Goal: Information Seeking & Learning: Learn about a topic

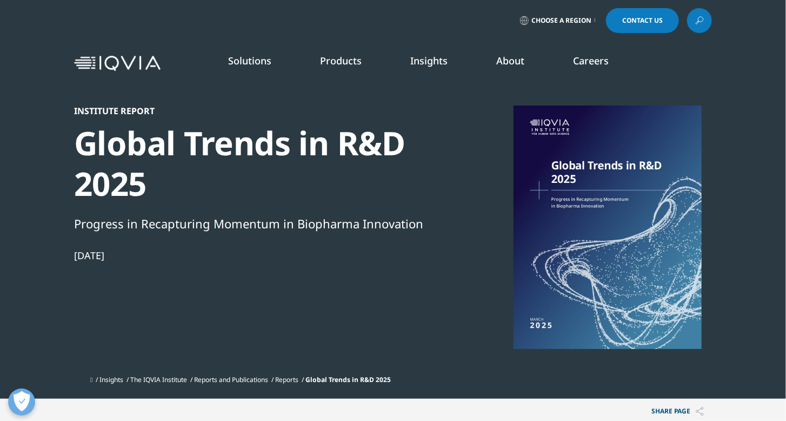
click at [439, 65] on link "Insights" at bounding box center [428, 60] width 37 height 13
click at [651, 262] on link "LEARN MORE" at bounding box center [695, 260] width 116 height 9
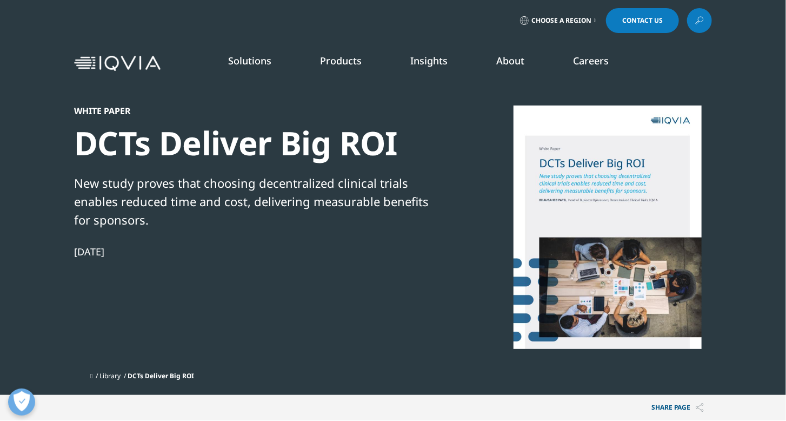
click at [96, 110] on div "White Paper" at bounding box center [259, 110] width 371 height 11
click at [42, 194] on link "DISCOVER INSIGHTS" at bounding box center [98, 198] width 152 height 9
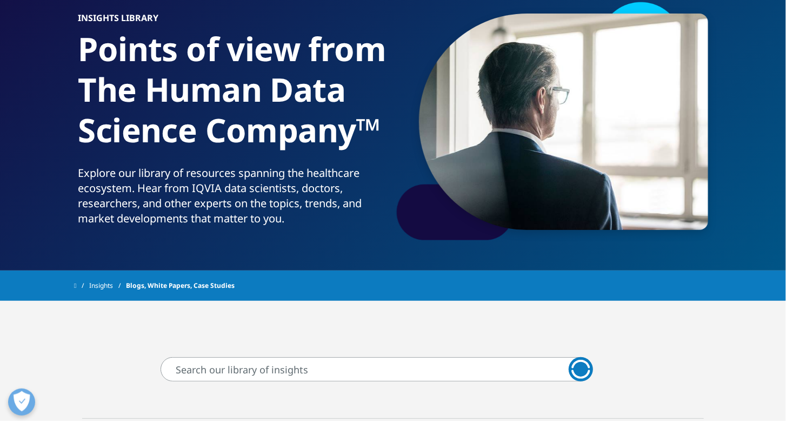
scroll to position [303, 0]
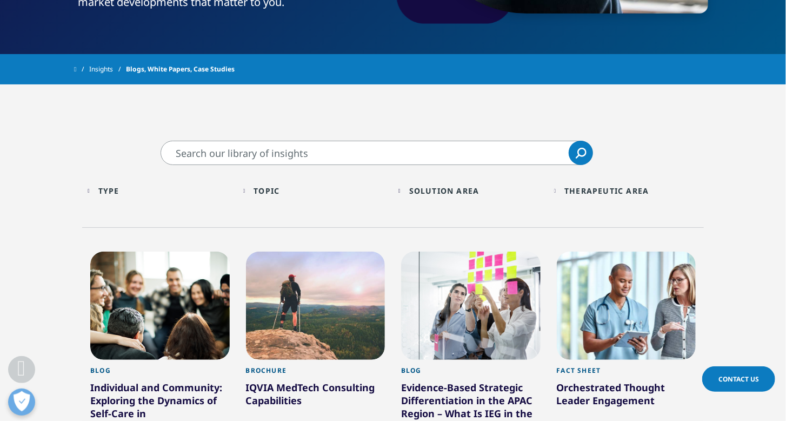
click at [104, 194] on div "Type" at bounding box center [108, 190] width 21 height 10
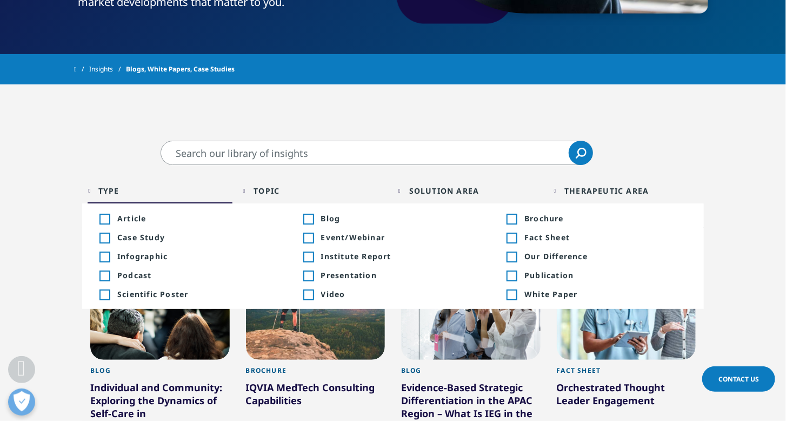
click at [313, 257] on div "Toggle" at bounding box center [308, 257] width 10 height 10
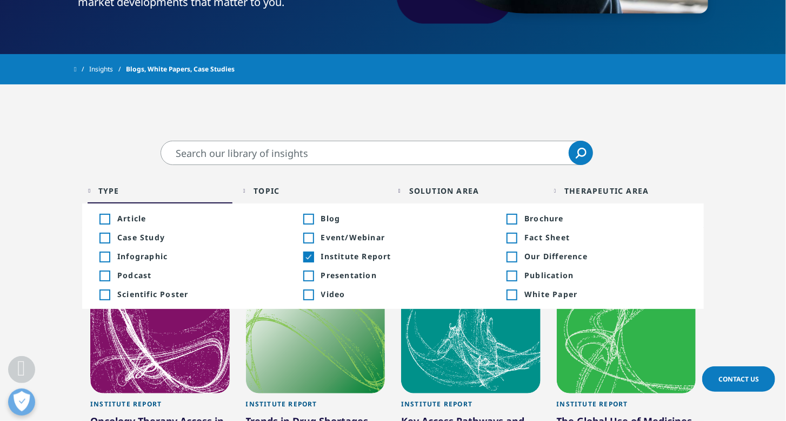
click at [514, 297] on div "Toggle" at bounding box center [512, 295] width 10 height 10
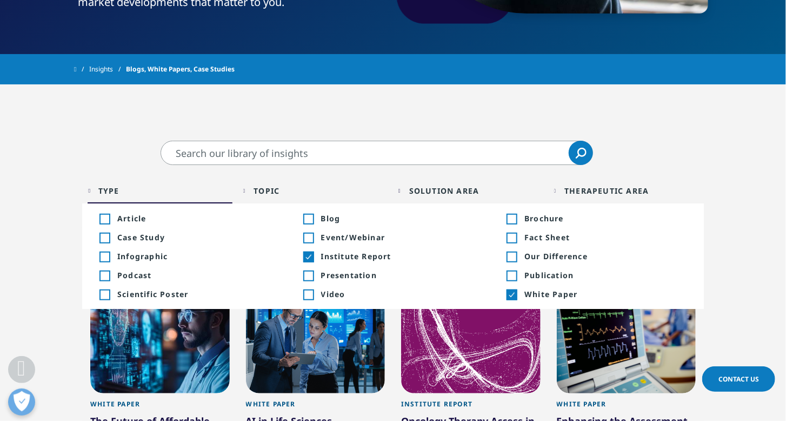
click at [513, 237] on div "Toggle" at bounding box center [512, 238] width 10 height 10
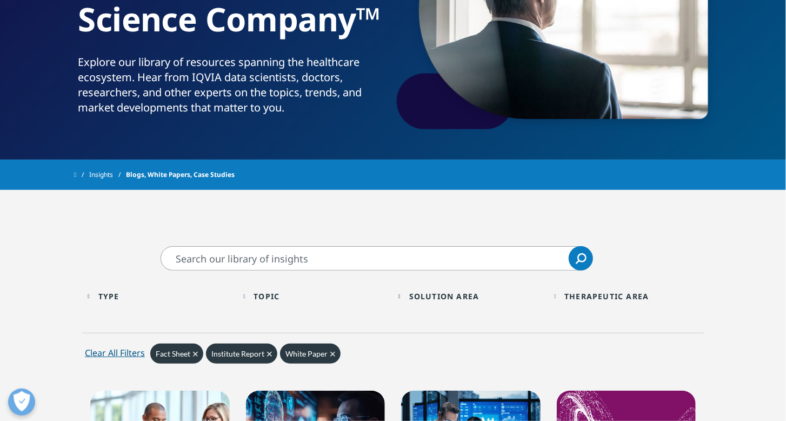
scroll to position [303, 0]
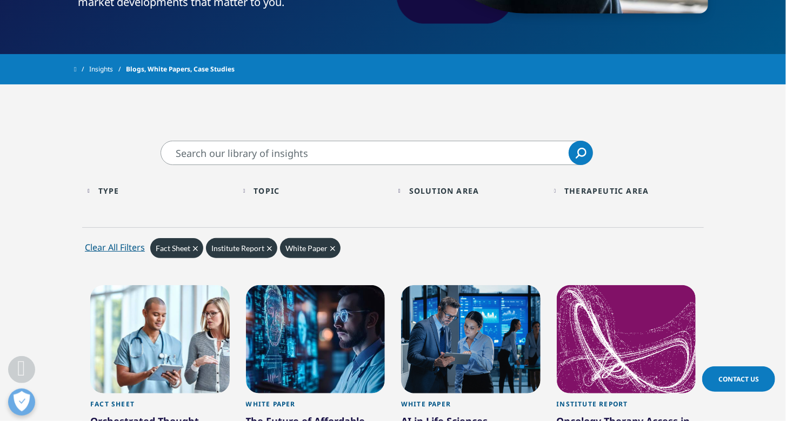
click at [119, 186] on div "Type" at bounding box center [108, 190] width 21 height 10
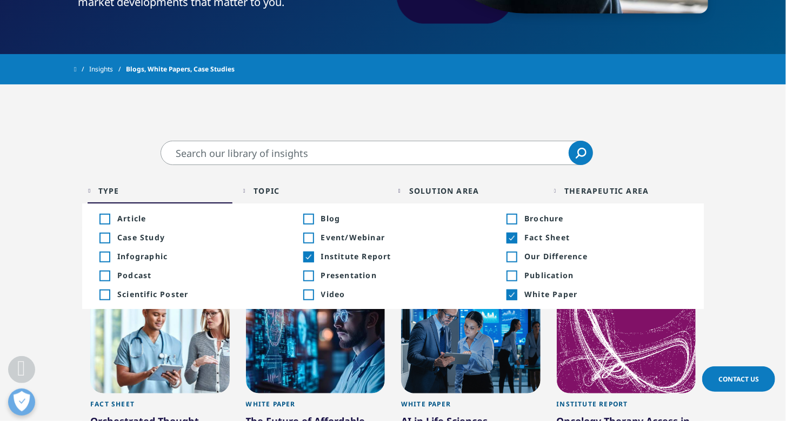
click at [558, 240] on span "Fact Sheet" at bounding box center [605, 237] width 162 height 10
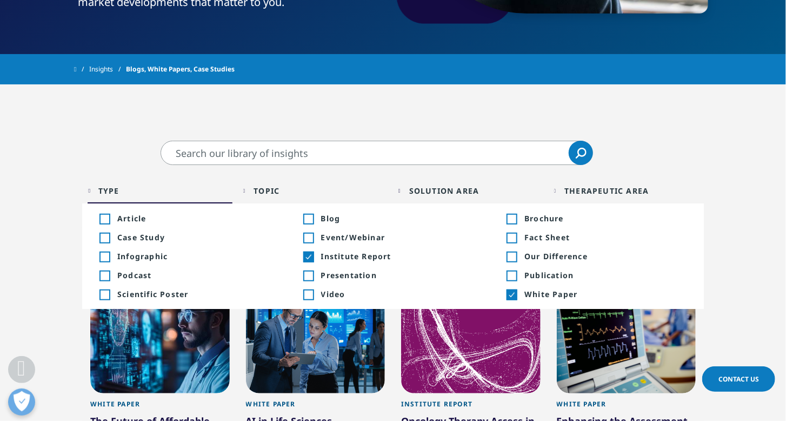
click at [104, 254] on div "Toggle" at bounding box center [104, 257] width 10 height 10
click at [94, 191] on div "Type Loading Clear Or/And Operator" at bounding box center [160, 190] width 145 height 25
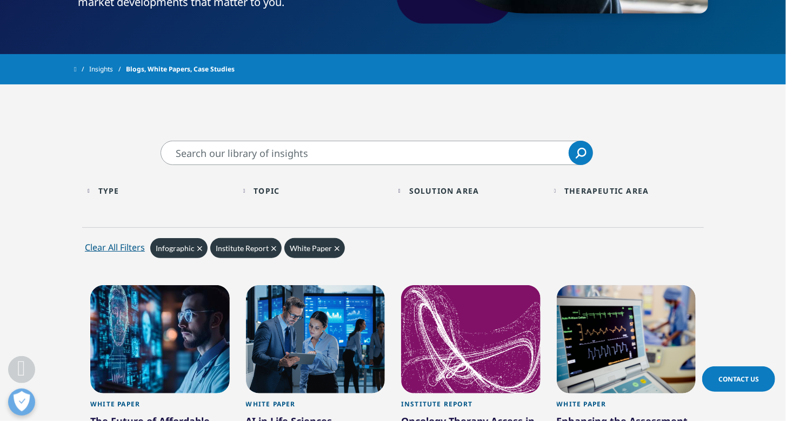
click at [94, 189] on div "Type Loading Clear Or/And Operator" at bounding box center [160, 190] width 145 height 25
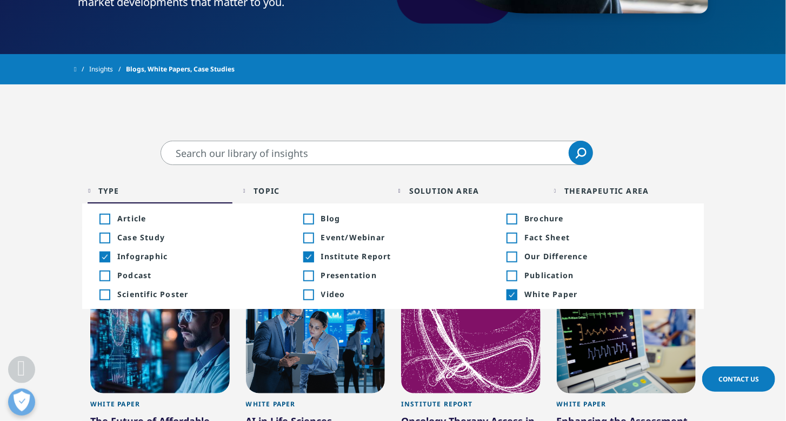
click at [99, 221] on li "Toggle Article +221 Toggle" at bounding box center [190, 218] width 204 height 19
click at [104, 217] on div "Toggle" at bounding box center [104, 219] width 10 height 10
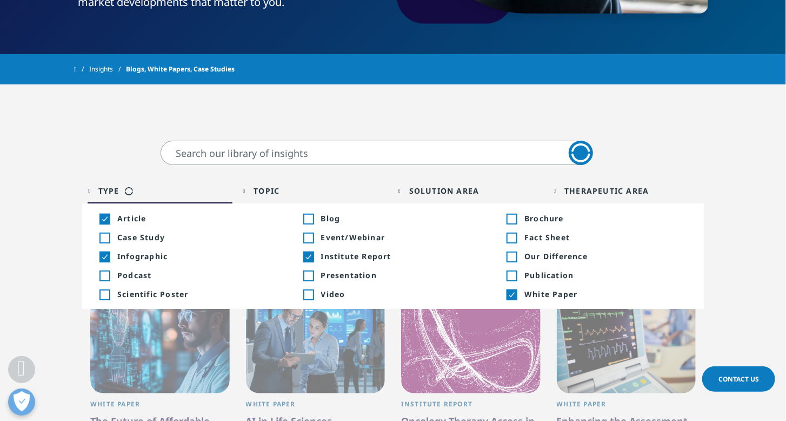
click at [95, 195] on div "Type Loading Clear Or/And Operator" at bounding box center [160, 190] width 145 height 25
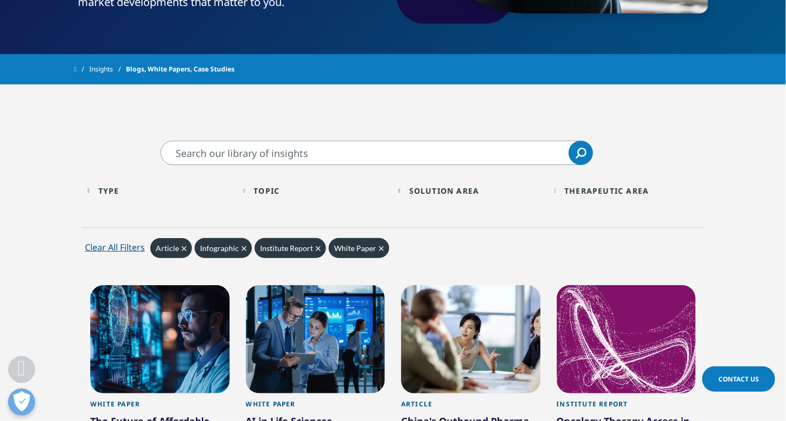
click at [89, 189] on div "Type Loading Clear Or/And Operator" at bounding box center [160, 190] width 145 height 25
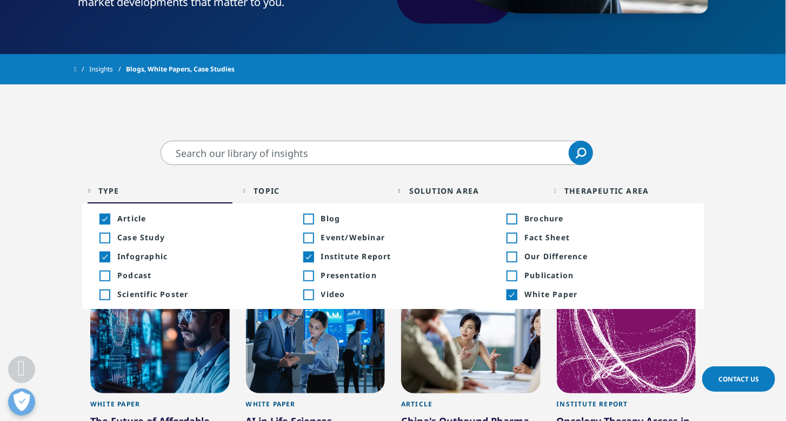
click at [93, 190] on div "Type Loading Clear Or/And Operator" at bounding box center [160, 190] width 145 height 25
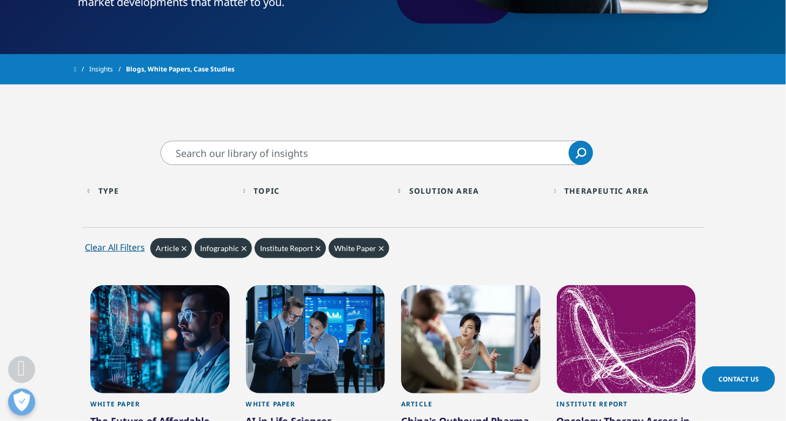
click at [249, 190] on div "Topic Loading Clear Or/And Operator" at bounding box center [315, 190] width 145 height 25
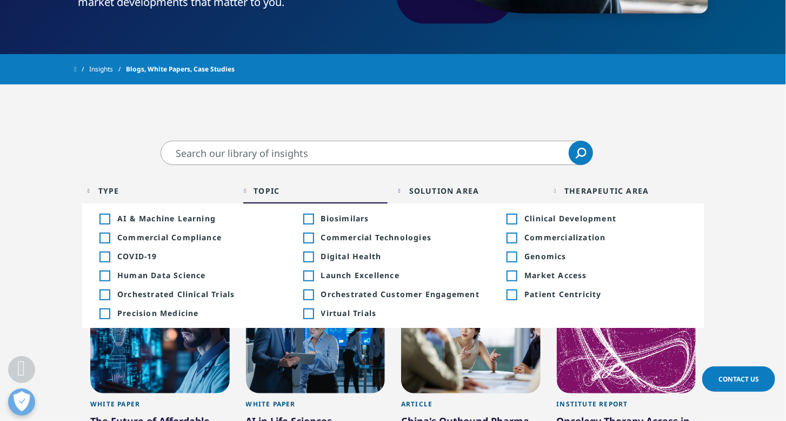
click at [247, 194] on div "Topic Loading Clear Or/And Operator" at bounding box center [315, 190] width 145 height 25
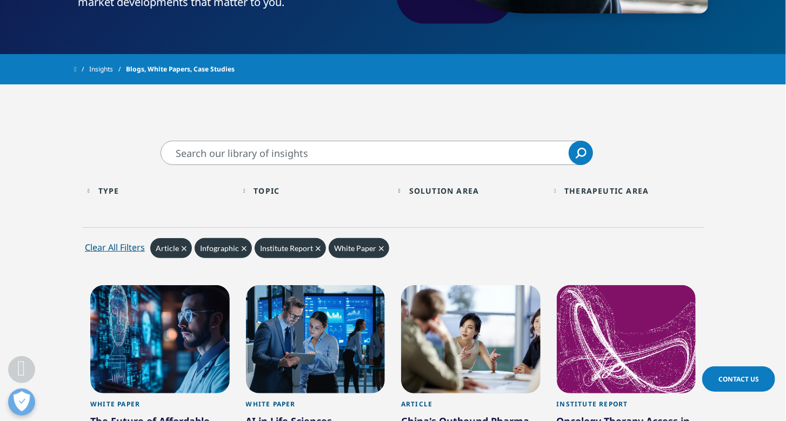
click at [404, 188] on div "Solution Area Loading Clear Or/And Operator" at bounding box center [470, 190] width 145 height 25
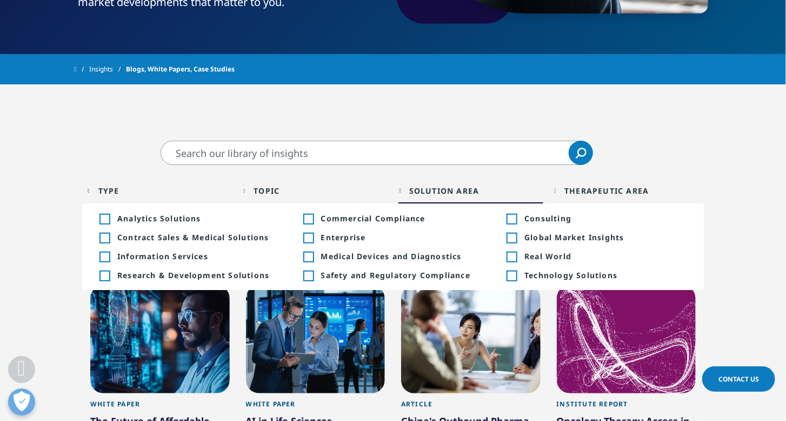
click at [404, 188] on div "Solution Area Loading Clear Or/And Operator" at bounding box center [470, 190] width 145 height 25
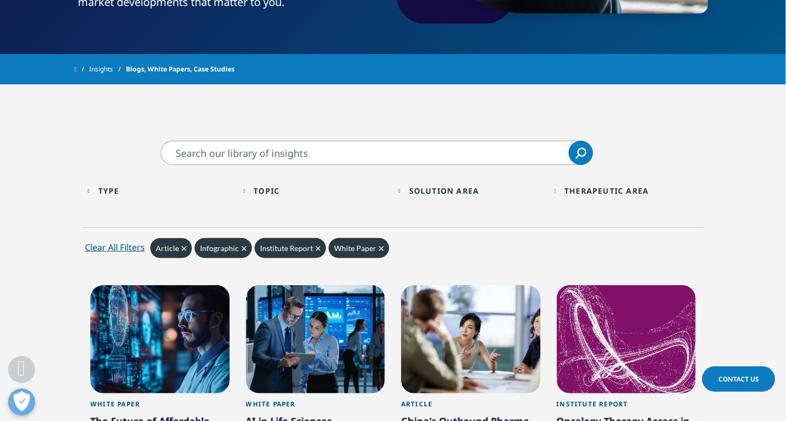
click at [562, 188] on div "Therapeutic Area Loading Clear Or/And Operator" at bounding box center [626, 190] width 145 height 25
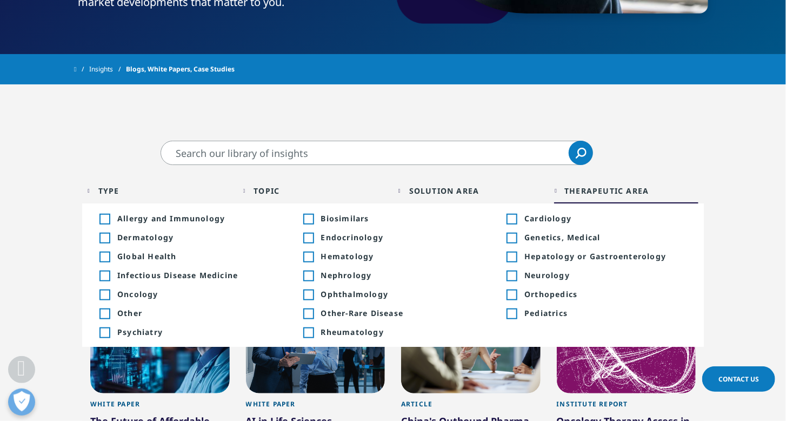
click at [564, 192] on div "Therapeutic Area Loading Clear Or/And Operator" at bounding box center [626, 190] width 145 height 25
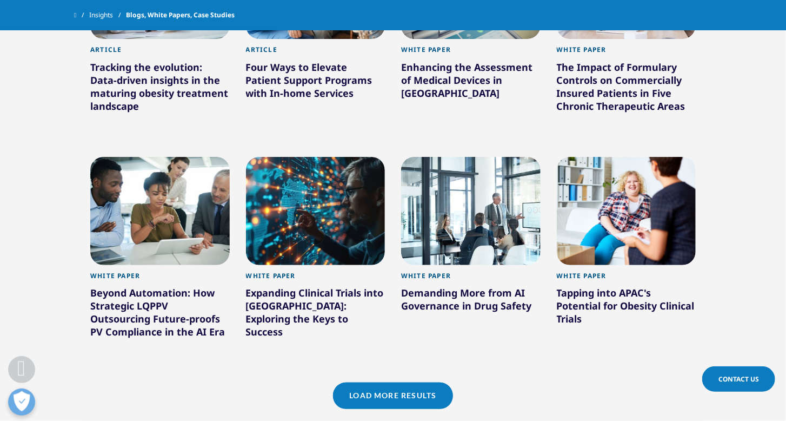
scroll to position [951, 0]
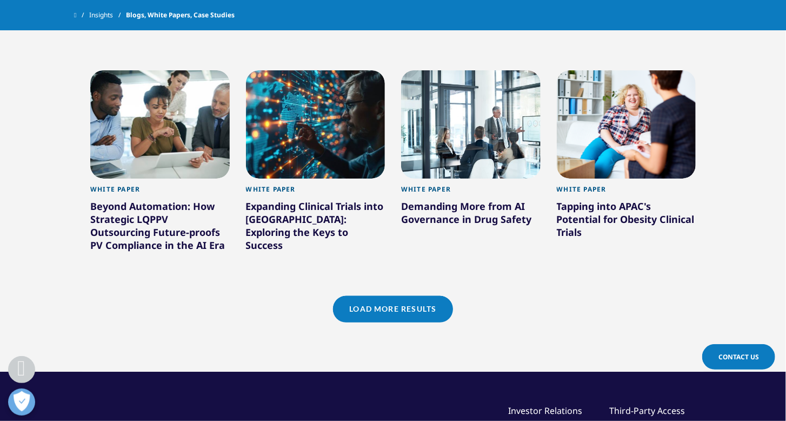
click at [405, 310] on link "Load More Results" at bounding box center [392, 309] width 119 height 26
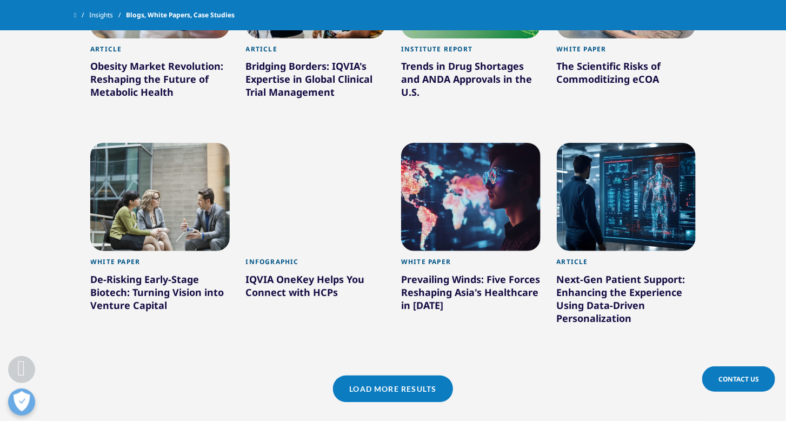
scroll to position [1557, 0]
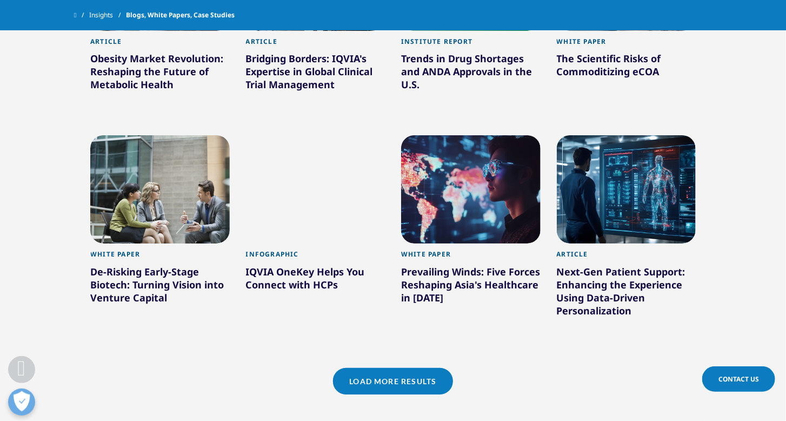
click at [389, 385] on link "Load More Results" at bounding box center [392, 381] width 119 height 26
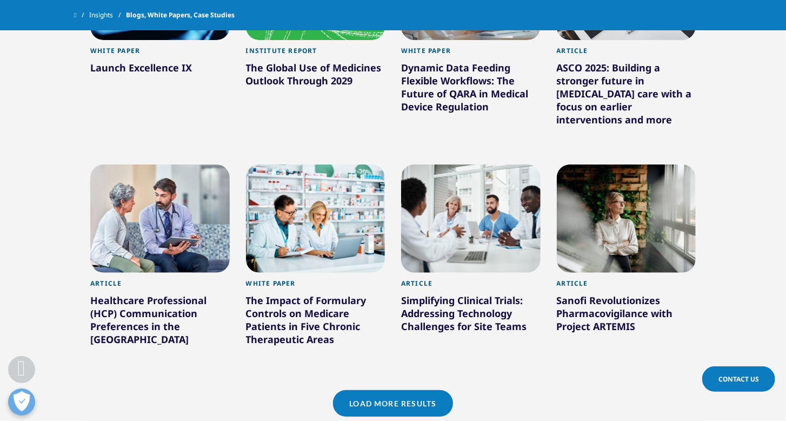
scroll to position [2249, 0]
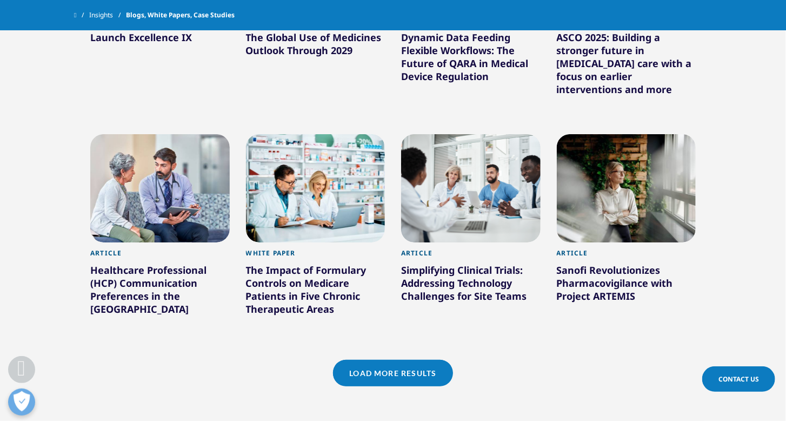
click at [406, 372] on link "Load More Results" at bounding box center [392, 373] width 119 height 26
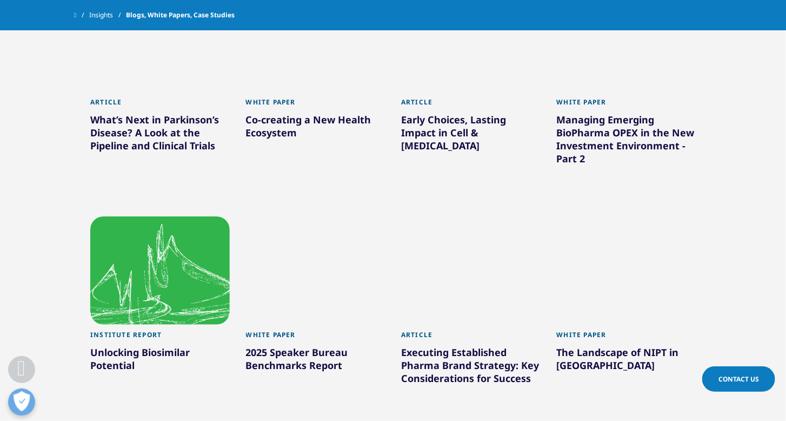
scroll to position [2898, 0]
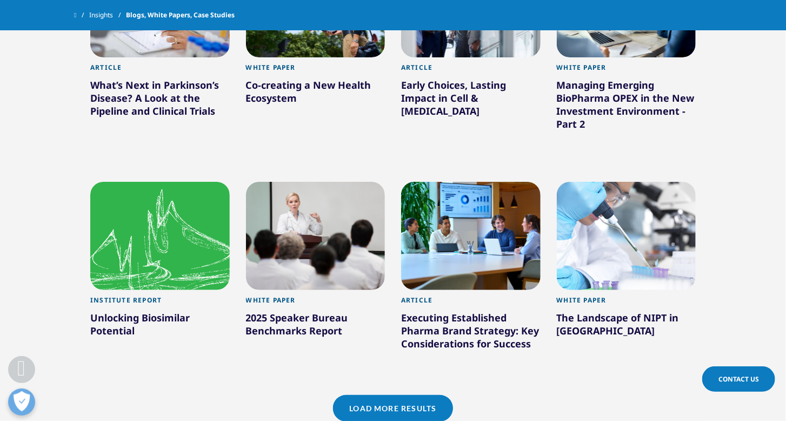
click at [411, 398] on link "Load More Results" at bounding box center [392, 408] width 119 height 26
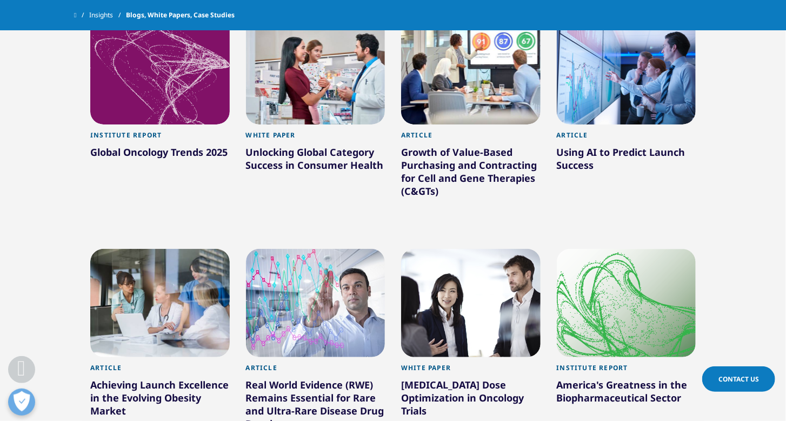
scroll to position [3676, 0]
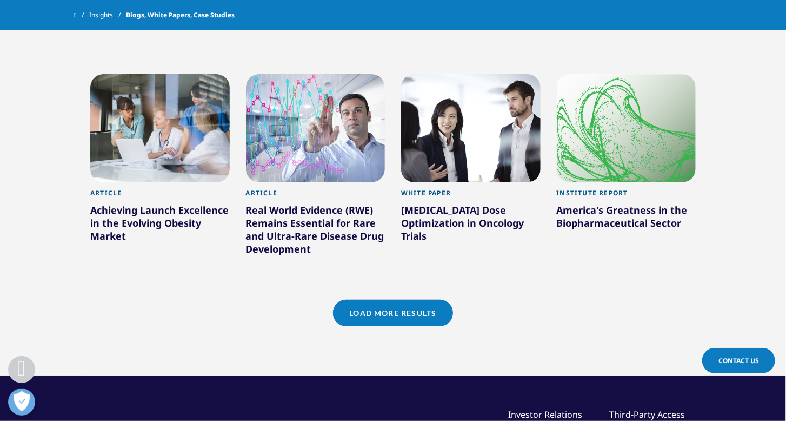
click at [410, 308] on link "Load More Results" at bounding box center [392, 313] width 119 height 26
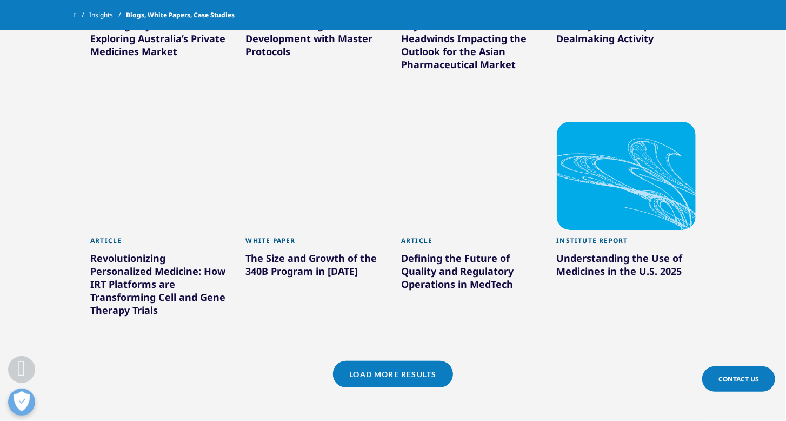
scroll to position [4325, 0]
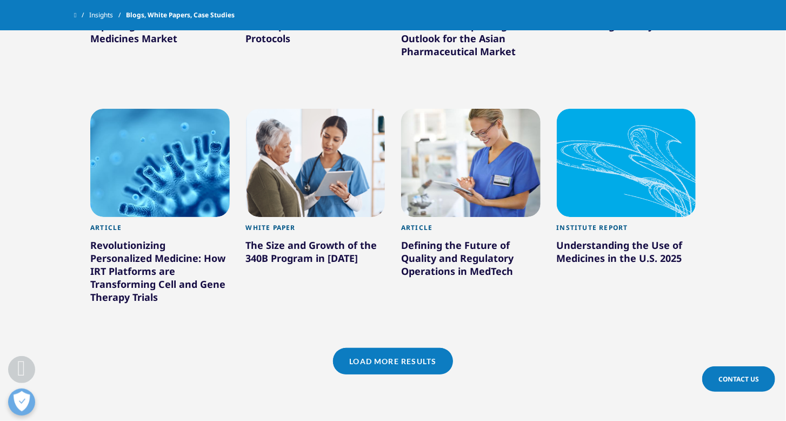
click at [421, 359] on link "Load More Results" at bounding box center [392, 361] width 119 height 26
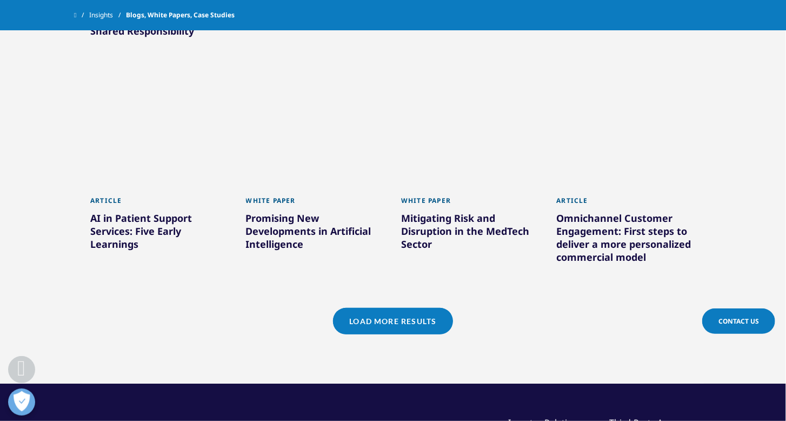
scroll to position [5103, 0]
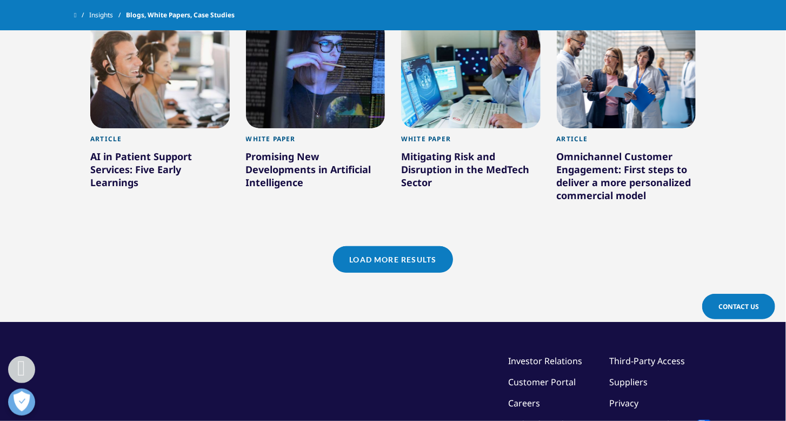
click at [415, 268] on link "Load More Results" at bounding box center [392, 259] width 119 height 26
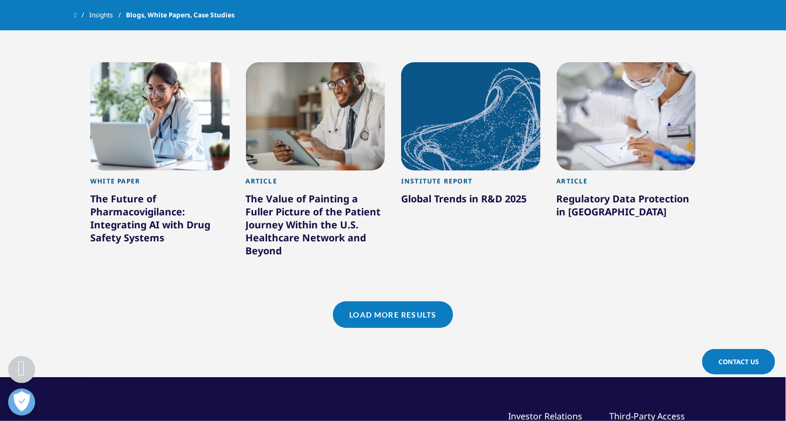
scroll to position [5752, 0]
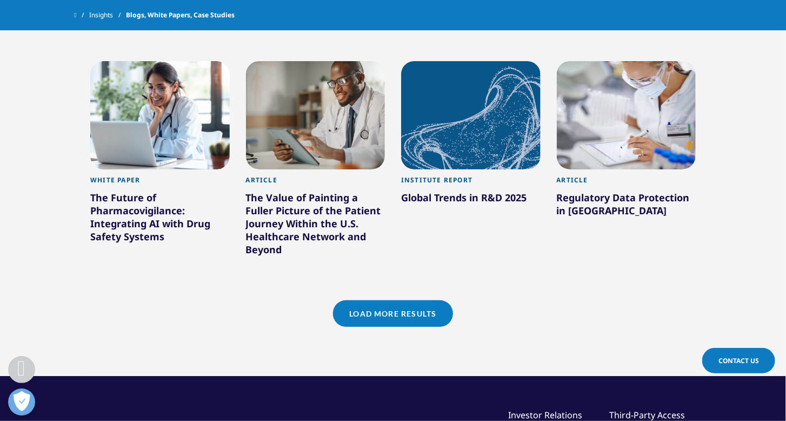
click at [439, 301] on link "Load More Results" at bounding box center [392, 313] width 119 height 26
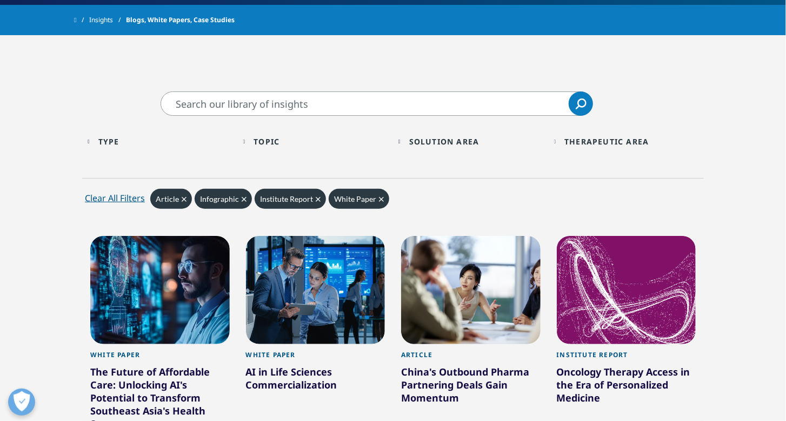
scroll to position [0, 0]
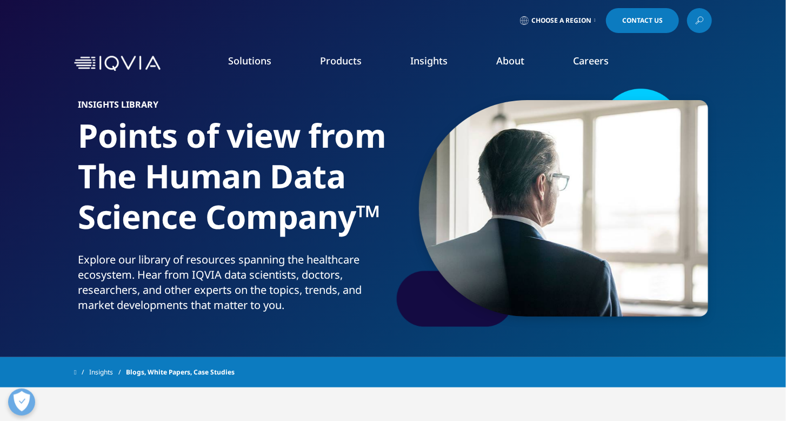
click at [696, 15] on icon at bounding box center [699, 21] width 9 height 14
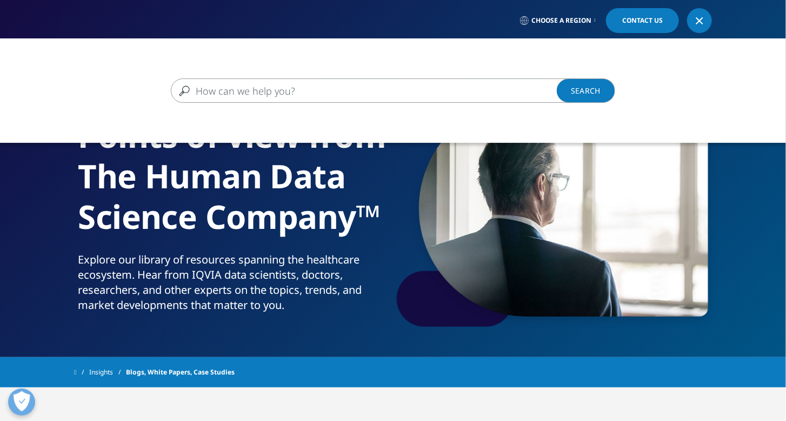
click at [287, 96] on input "Search" at bounding box center [377, 90] width 413 height 24
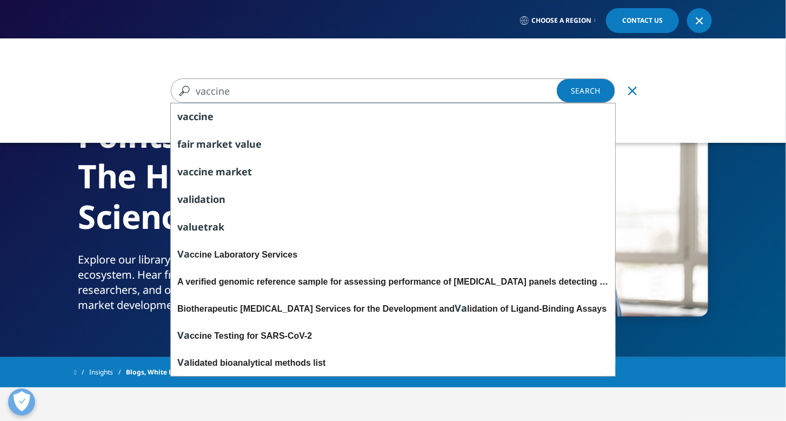
type input "vaccine"
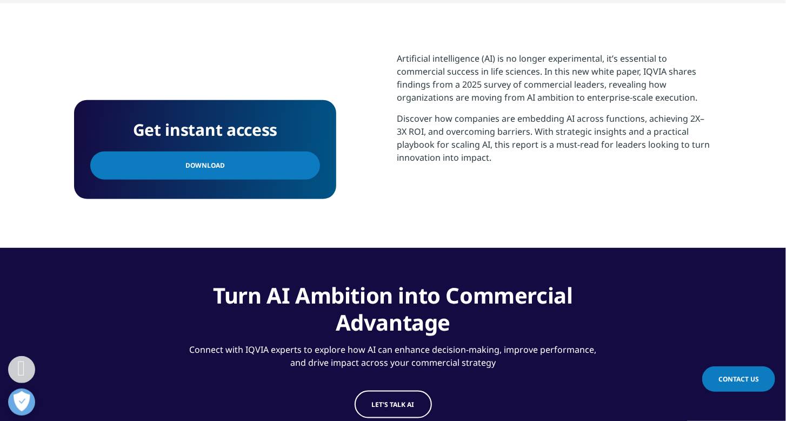
scroll to position [303, 0]
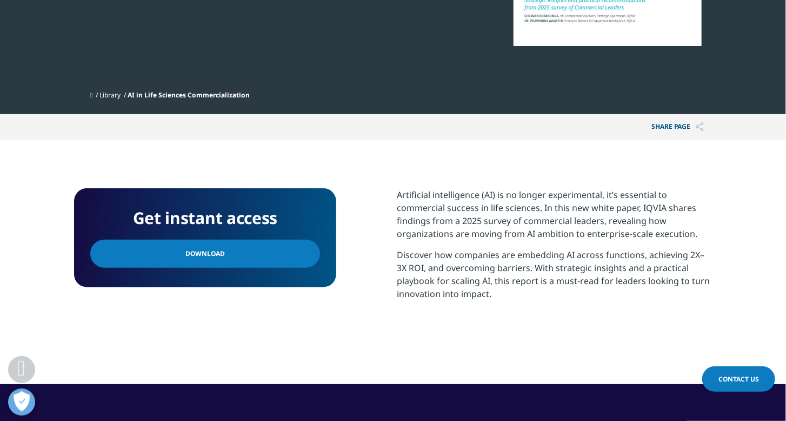
drag, startPoint x: 194, startPoint y: 261, endPoint x: 738, endPoint y: 219, distance: 546.0
click at [194, 261] on link "Download" at bounding box center [205, 253] width 230 height 28
click at [237, 249] on link "Download" at bounding box center [205, 253] width 230 height 28
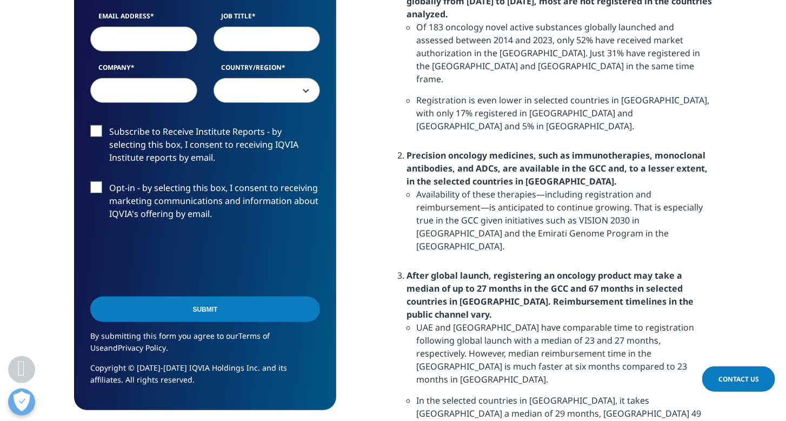
scroll to position [1254, 0]
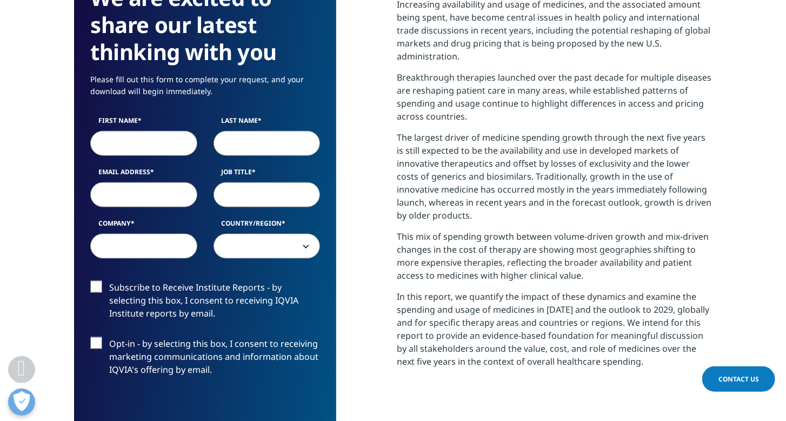
scroll to position [562, 0]
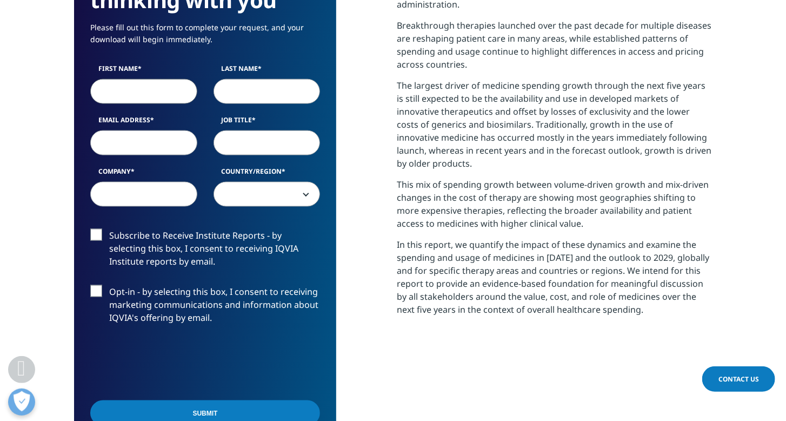
click at [165, 89] on input "First Name" at bounding box center [143, 91] width 107 height 25
type input "gunsoo"
type input "park"
type input "gunsoo.park@prestigebio.com"
type input "Prestige Biopharma IDC"
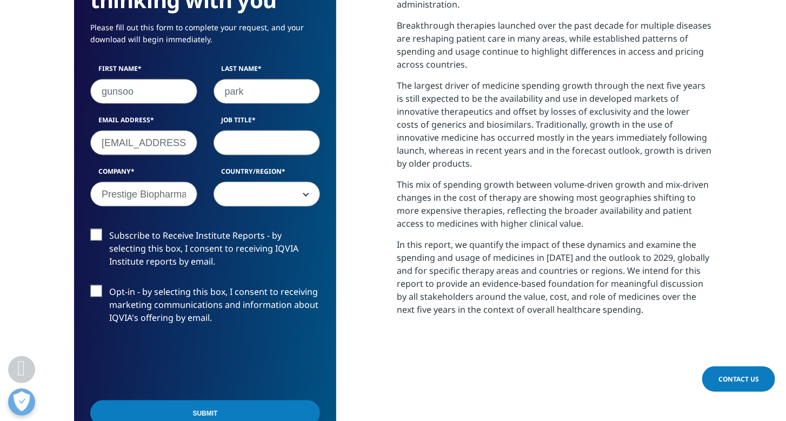
click at [257, 145] on input "Job Title" at bounding box center [267, 142] width 107 height 25
type input "senior researcher"
click at [289, 205] on span at bounding box center [267, 194] width 106 height 25
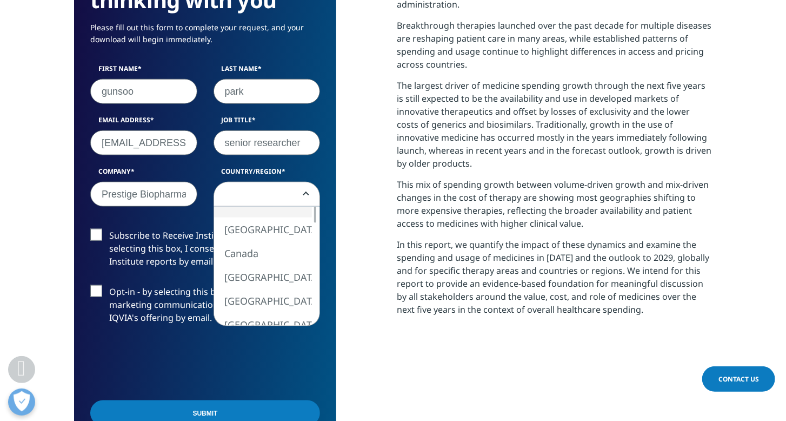
click at [269, 197] on span at bounding box center [267, 194] width 106 height 25
click at [254, 201] on span at bounding box center [267, 194] width 106 height 25
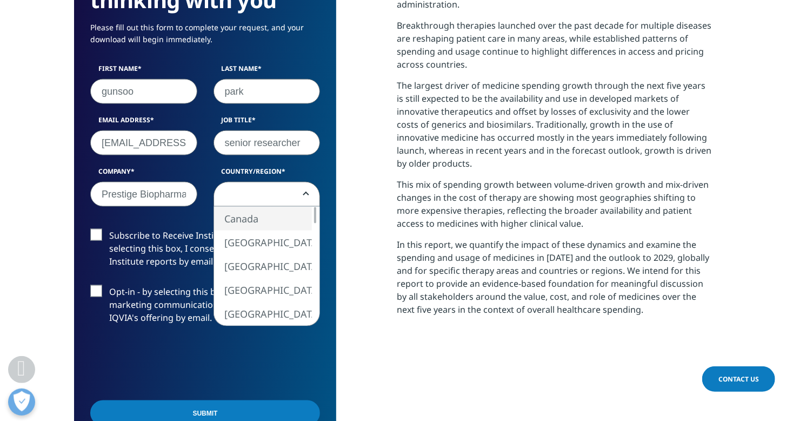
click at [269, 198] on span at bounding box center [267, 194] width 106 height 25
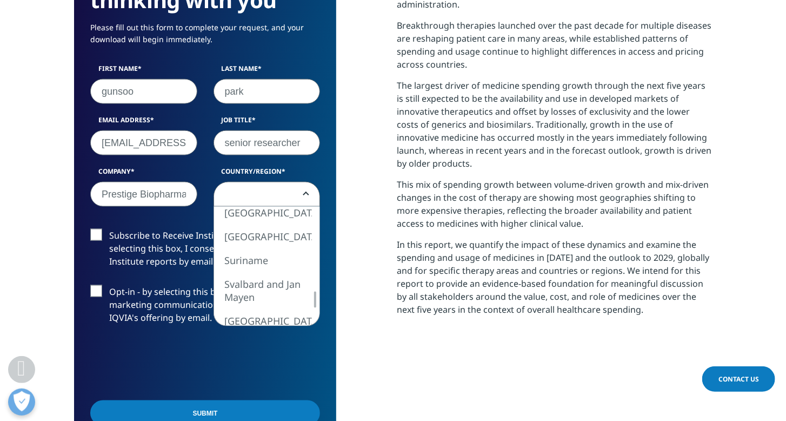
select select "South Korea"
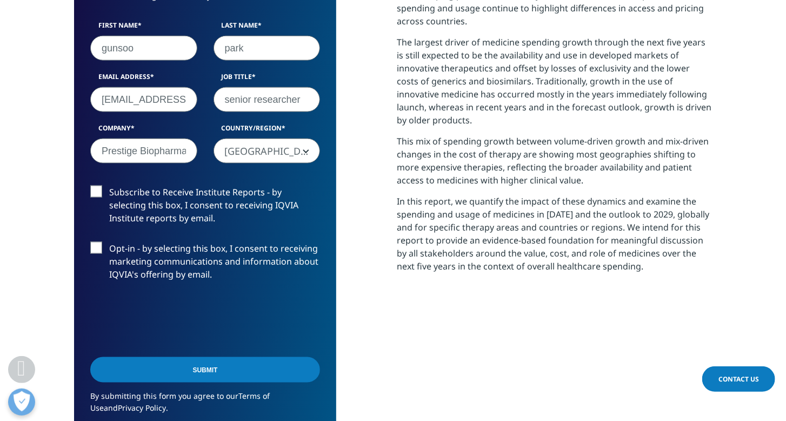
scroll to position [649, 0]
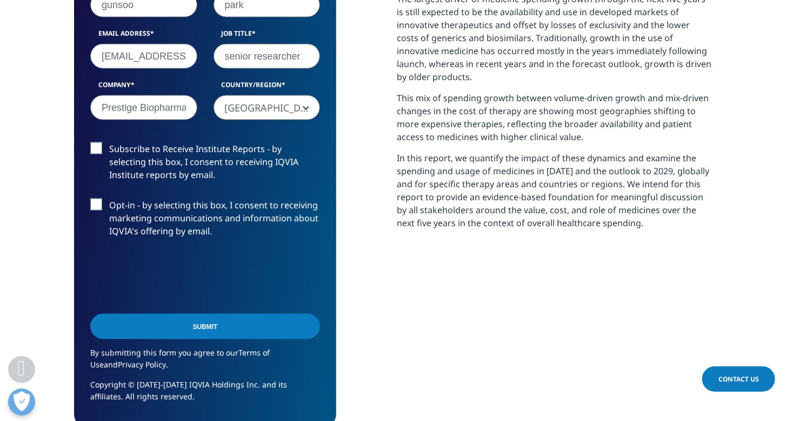
click at [267, 350] on link "Terms of Use" at bounding box center [179, 359] width 179 height 22
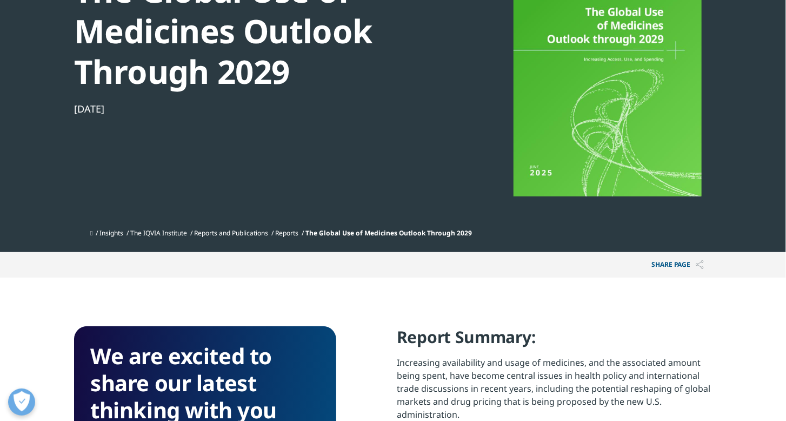
scroll to position [130, 0]
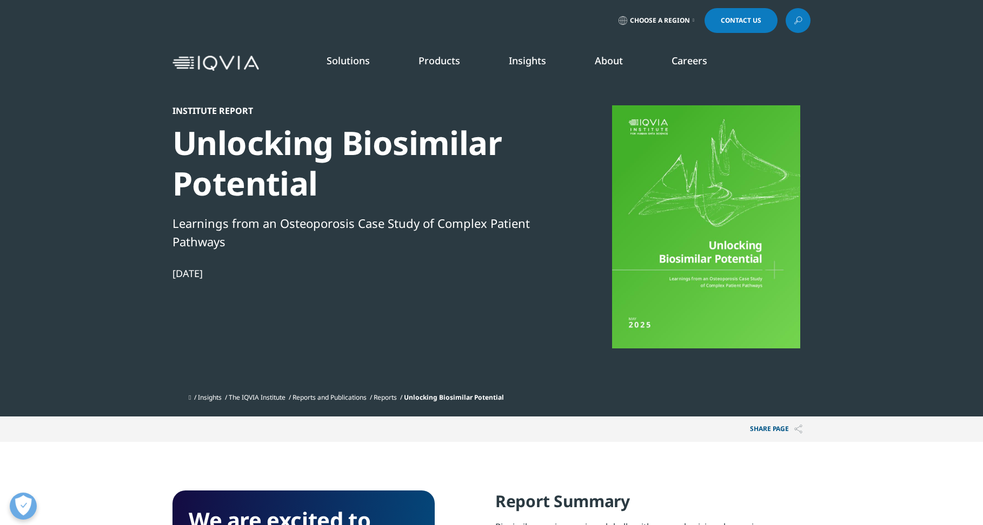
scroll to position [54, 0]
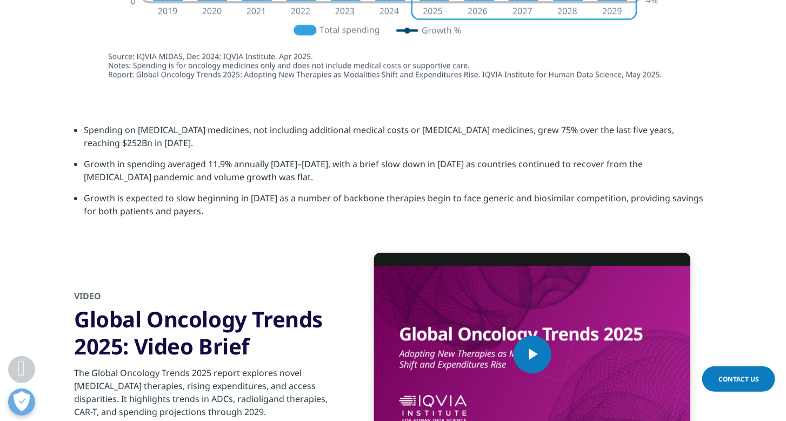
scroll to position [3763, 0]
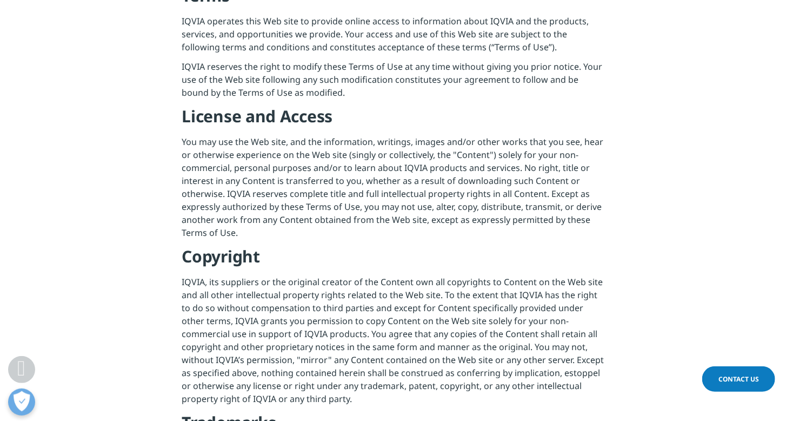
scroll to position [389, 0]
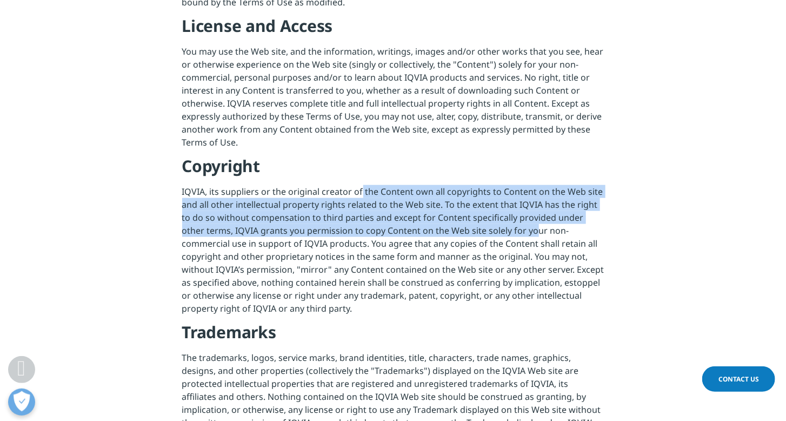
drag, startPoint x: 359, startPoint y: 191, endPoint x: 511, endPoint y: 228, distance: 156.3
click at [511, 228] on p "IQVIA, its suppliers or the original creator of the Content own all copyrights …" at bounding box center [393, 253] width 422 height 136
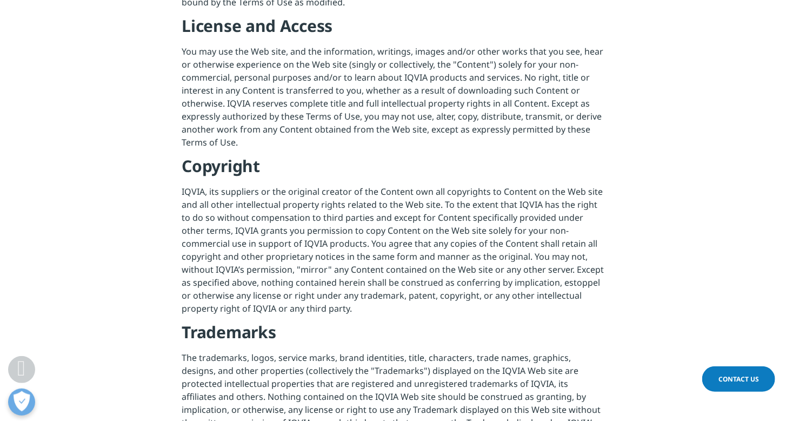
drag, startPoint x: 511, startPoint y: 228, endPoint x: 398, endPoint y: 262, distance: 117.9
click at [398, 262] on p "IQVIA, its suppliers or the original creator of the Content own all copyrights …" at bounding box center [393, 253] width 422 height 136
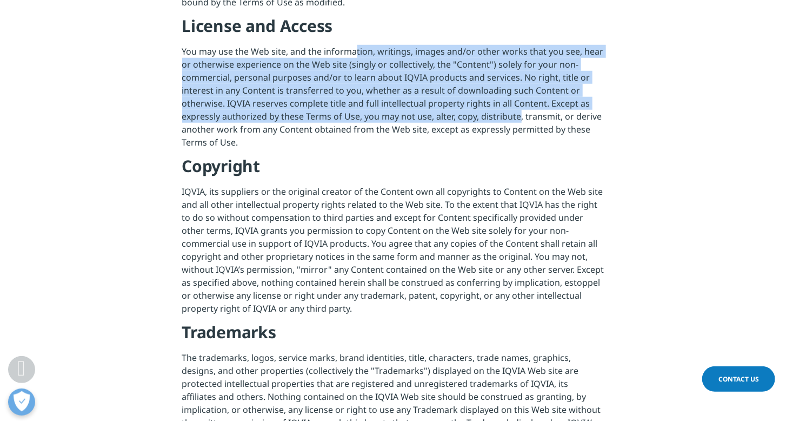
drag, startPoint x: 356, startPoint y: 50, endPoint x: 518, endPoint y: 114, distance: 173.8
click at [518, 114] on p "You may use the Web site, and the information, writings, images and/or other wo…" at bounding box center [393, 100] width 422 height 110
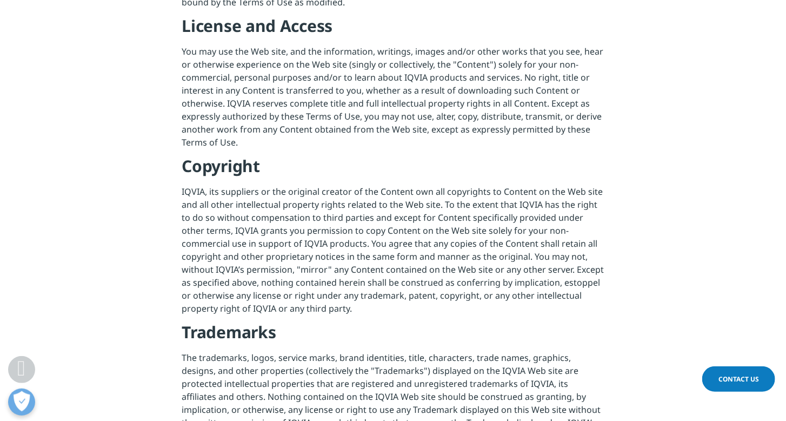
drag, startPoint x: 518, startPoint y: 114, endPoint x: 424, endPoint y: 127, distance: 94.3
click at [424, 127] on p "You may use the Web site, and the information, writings, images and/or other wo…" at bounding box center [393, 100] width 422 height 110
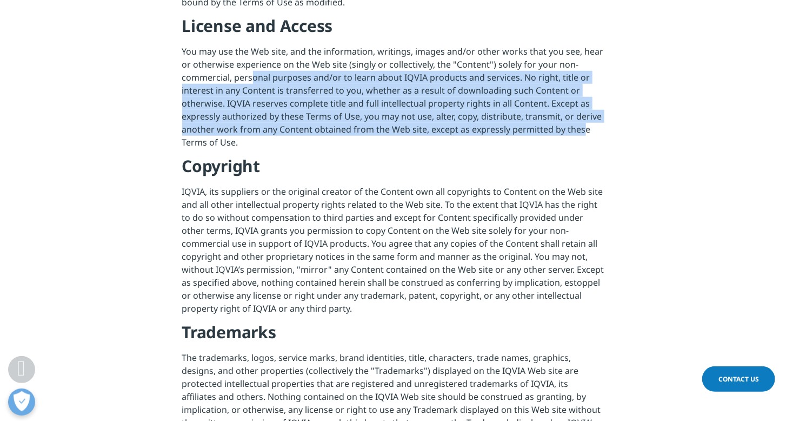
drag, startPoint x: 254, startPoint y: 76, endPoint x: 580, endPoint y: 128, distance: 330.1
click at [580, 128] on p "You may use the Web site, and the information, writings, images and/or other wo…" at bounding box center [393, 100] width 422 height 110
drag, startPoint x: 580, startPoint y: 128, endPoint x: 489, endPoint y: 130, distance: 91.4
click at [489, 130] on p "You may use the Web site, and the information, writings, images and/or other wo…" at bounding box center [393, 100] width 422 height 110
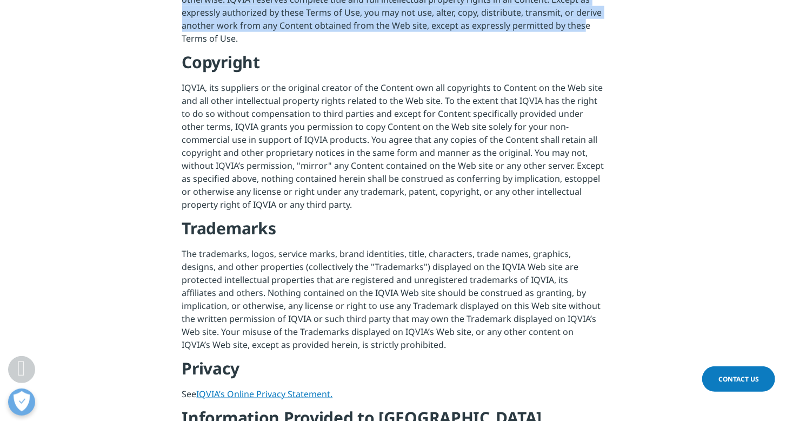
scroll to position [519, 0]
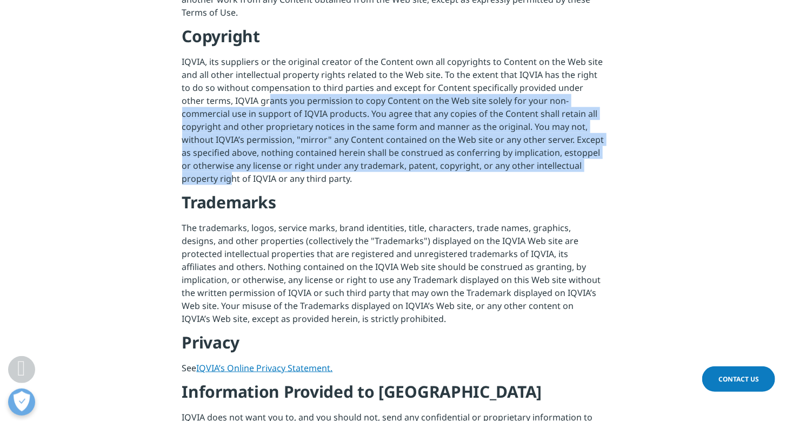
drag, startPoint x: 244, startPoint y: 102, endPoint x: 577, endPoint y: 168, distance: 339.6
click at [577, 168] on p "IQVIA, its suppliers or the original creator of the Content own all copyrights …" at bounding box center [393, 123] width 422 height 136
drag, startPoint x: 577, startPoint y: 168, endPoint x: 448, endPoint y: 172, distance: 129.8
click at [448, 172] on p "IQVIA, its suppliers or the original creator of the Content own all copyrights …" at bounding box center [393, 123] width 422 height 136
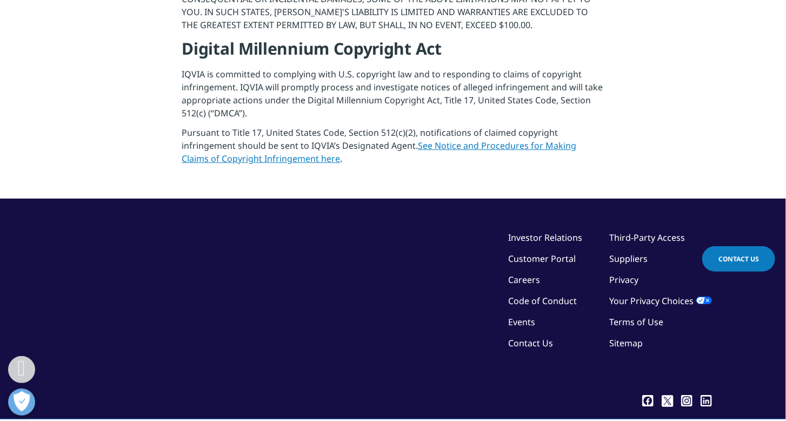
scroll to position [1514, 0]
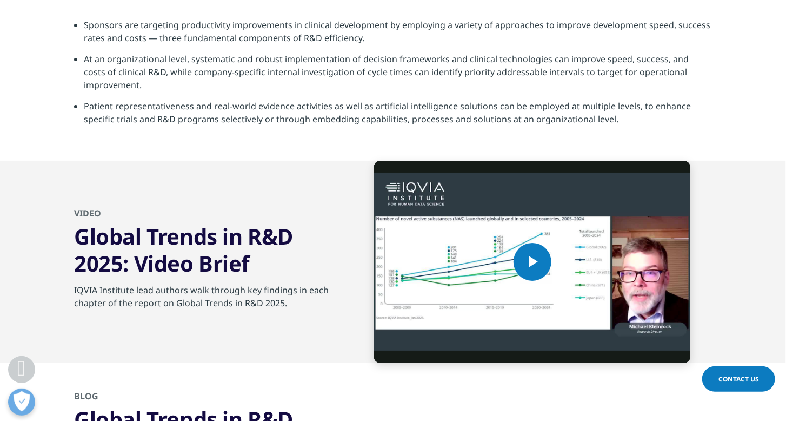
scroll to position [3819, 0]
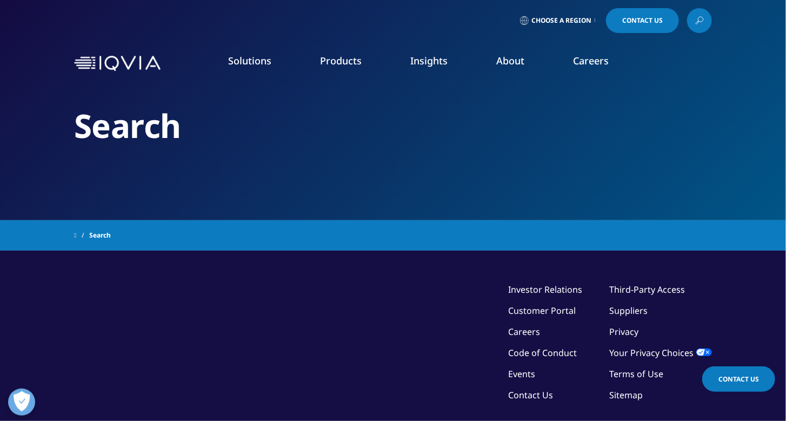
type input "vaccine"
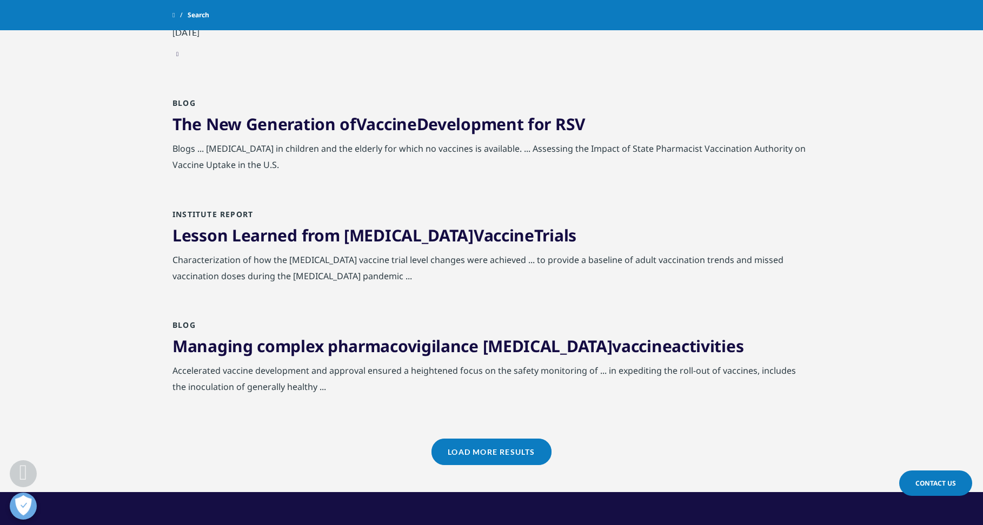
scroll to position [1200, 0]
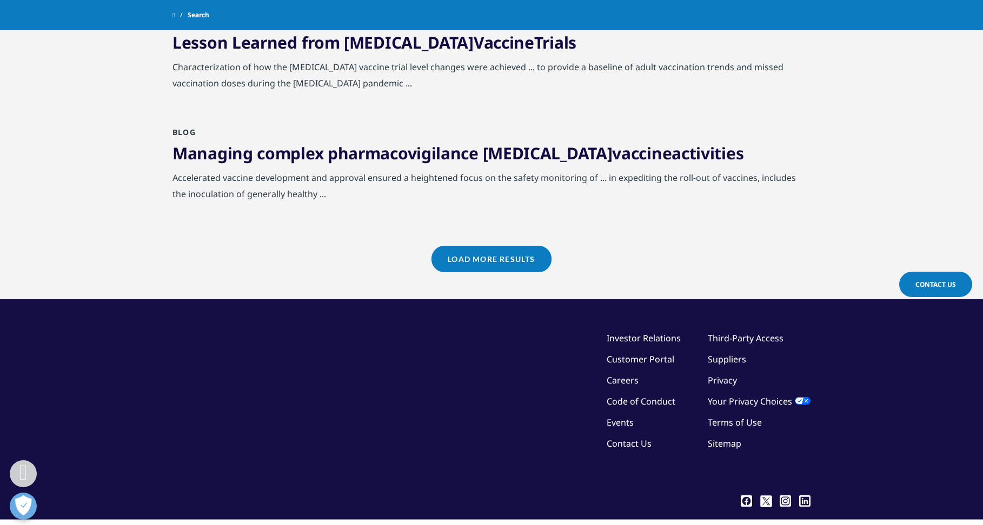
click at [489, 257] on link "Load More Results" at bounding box center [490, 259] width 119 height 26
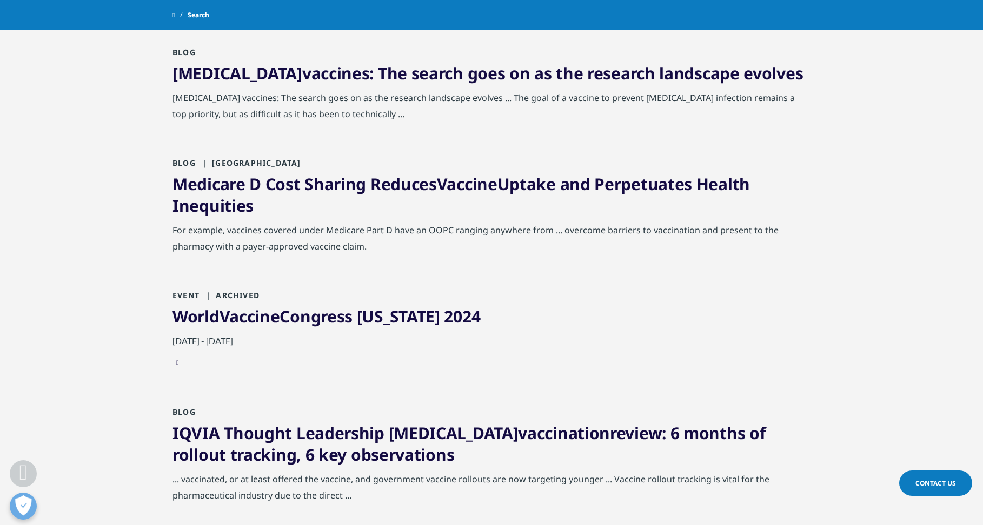
scroll to position [2227, 0]
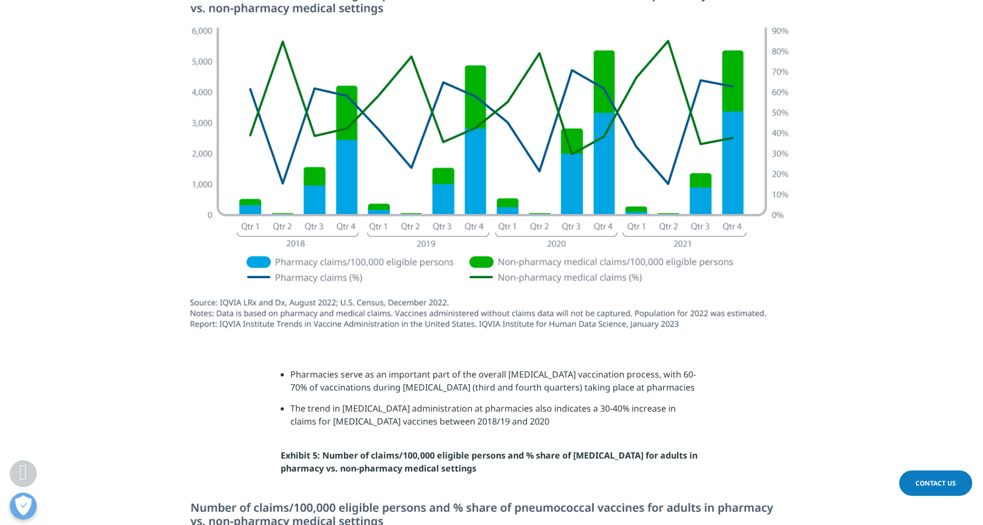
scroll to position [597, 638]
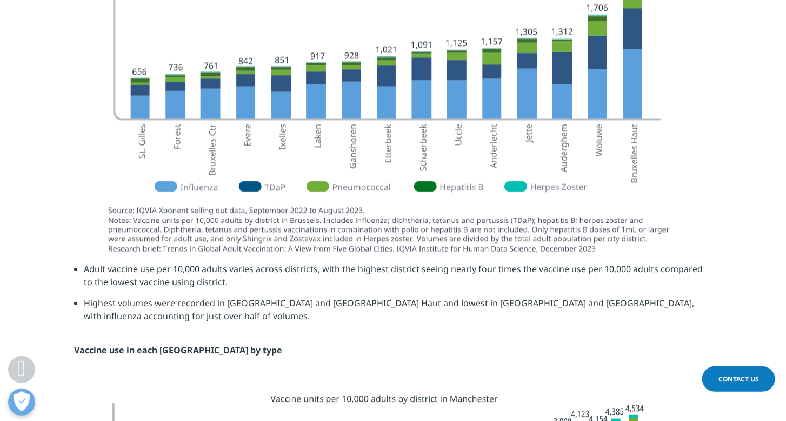
scroll to position [1319, 0]
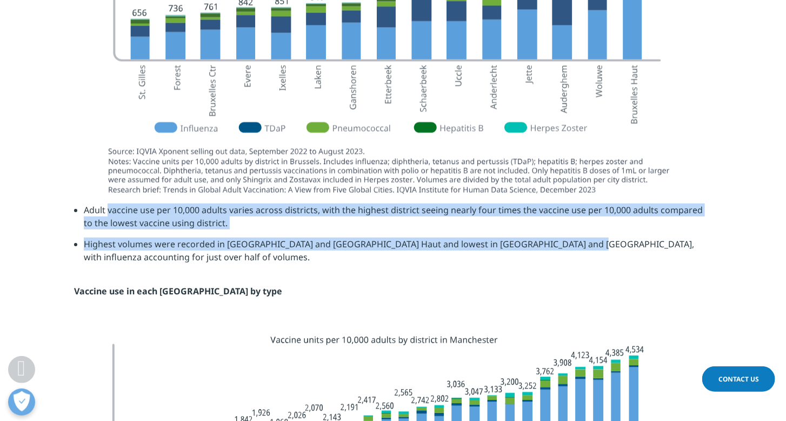
drag, startPoint x: 108, startPoint y: 211, endPoint x: 564, endPoint y: 240, distance: 457.2
click at [564, 240] on ul "Adult vaccine use per 10,000 adults varies across districts, with the highest d…" at bounding box center [393, 237] width 638 height 68
click at [564, 240] on li "Highest volumes were recorded in Woluwe and Brussels Haut and lowest in St-Gill…" at bounding box center [398, 254] width 628 height 34
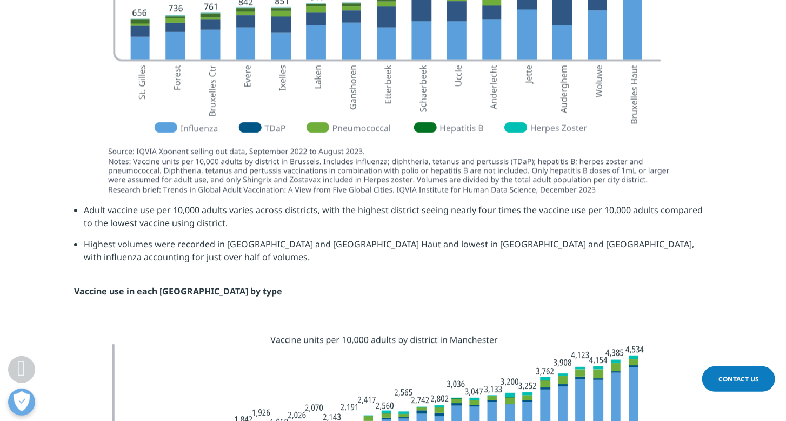
drag, startPoint x: 500, startPoint y: 240, endPoint x: 303, endPoint y: 225, distance: 197.4
click at [303, 225] on ul "Adult vaccine use per 10,000 adults varies across districts, with the highest d…" at bounding box center [393, 237] width 638 height 68
click at [303, 225] on li "Adult vaccine use per 10,000 adults varies across districts, with the highest d…" at bounding box center [398, 220] width 628 height 34
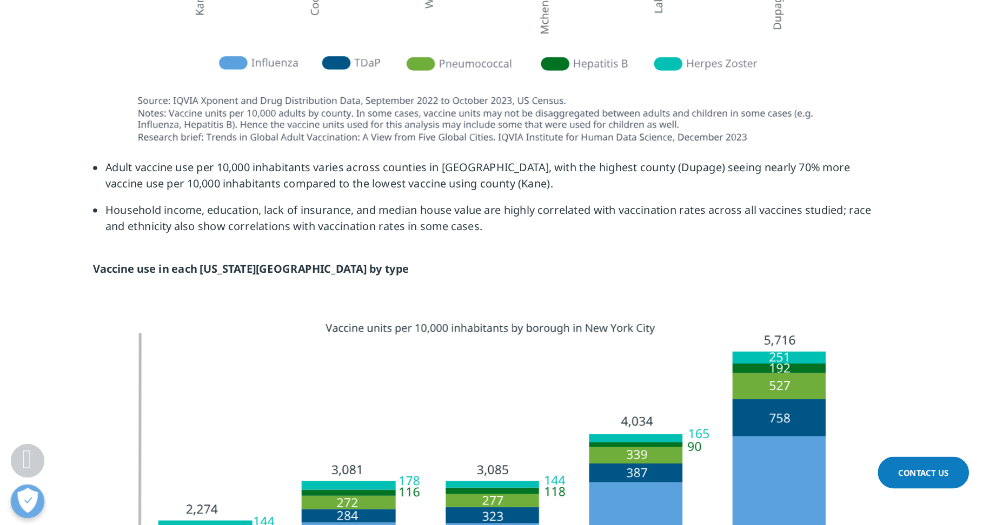
scroll to position [2768, 0]
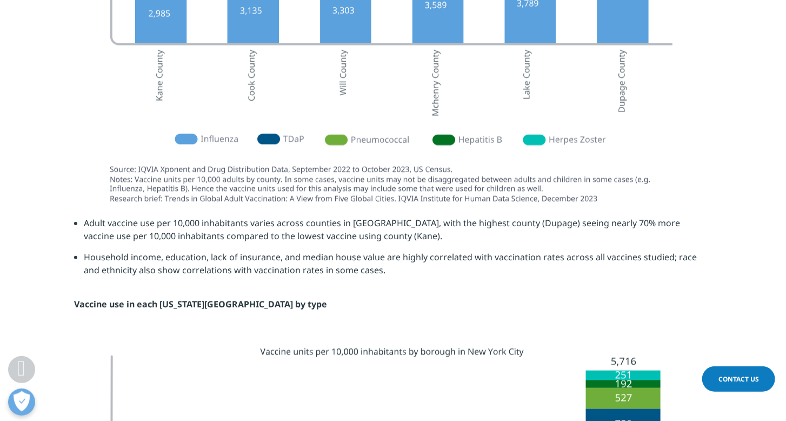
click at [453, 184] on img at bounding box center [392, 42] width 605 height 344
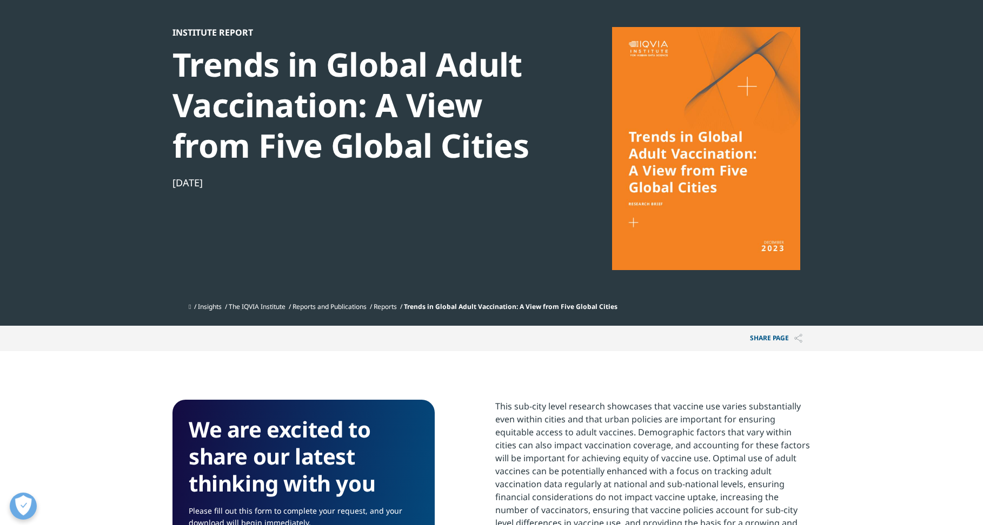
scroll to position [65, 0]
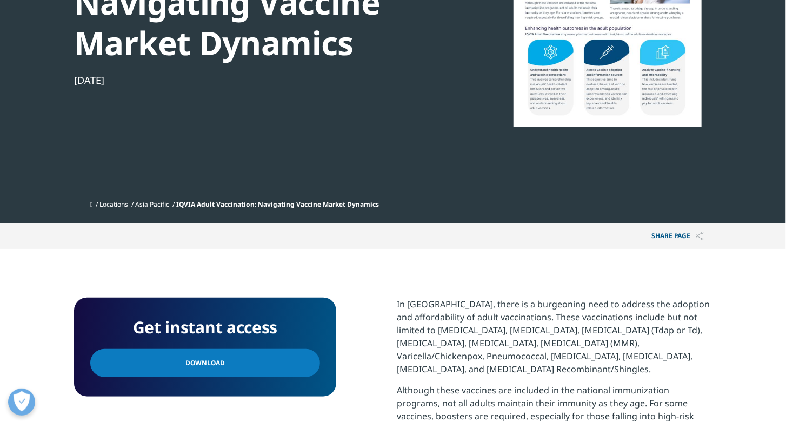
scroll to position [346, 0]
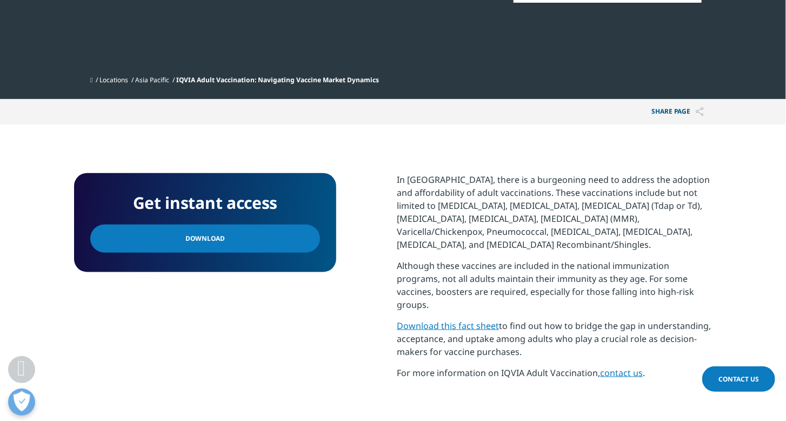
click at [254, 237] on link "Download" at bounding box center [205, 238] width 230 height 28
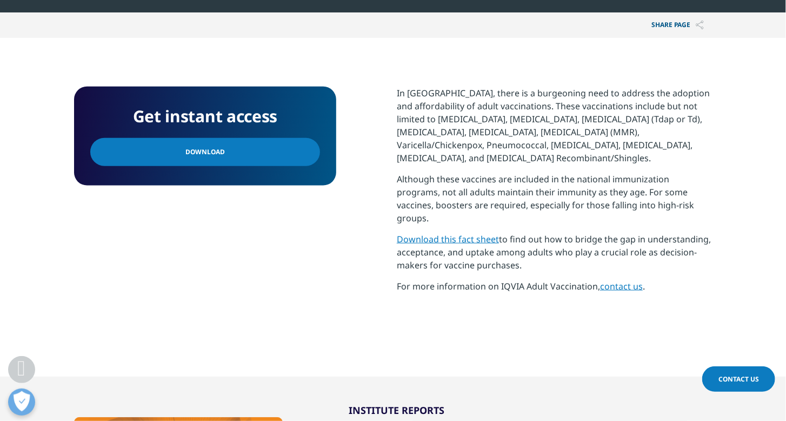
scroll to position [130, 0]
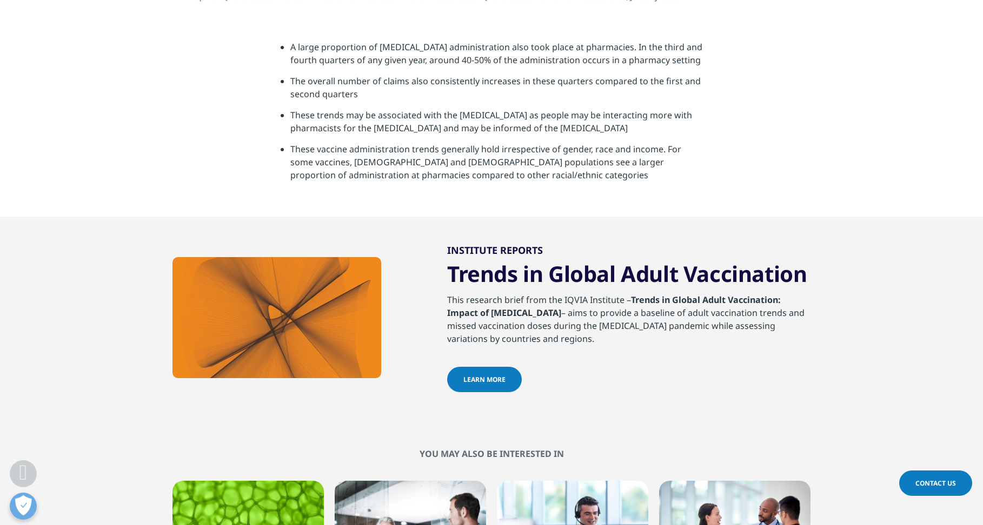
scroll to position [3514, 0]
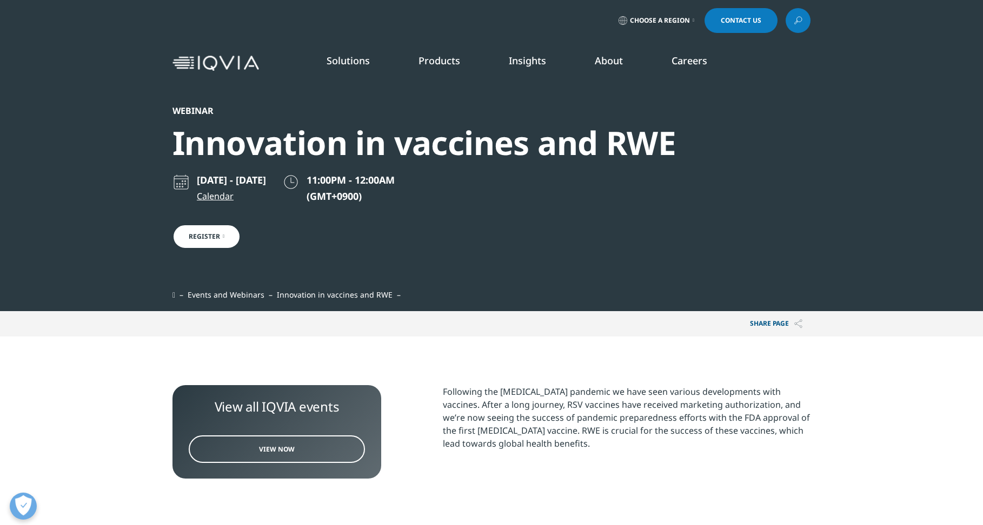
scroll to position [324, 0]
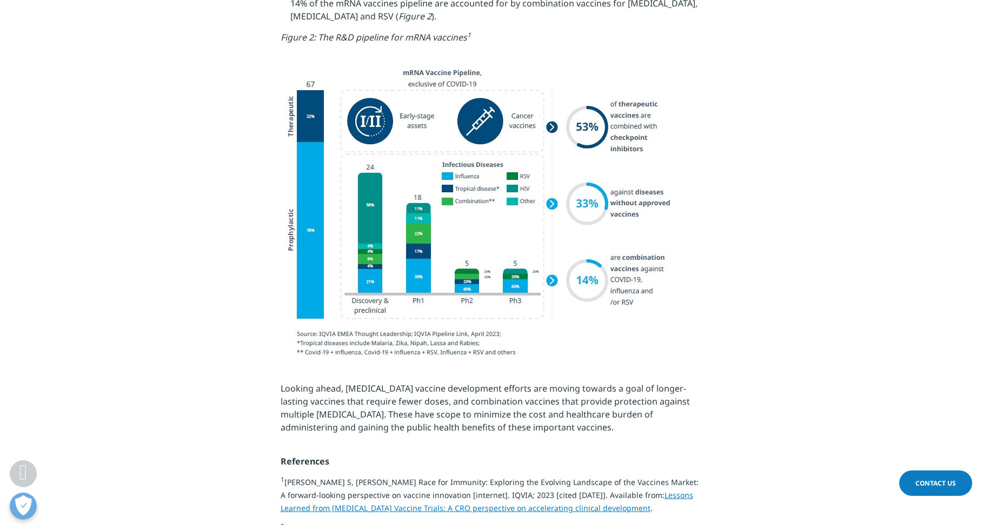
scroll to position [1297, 0]
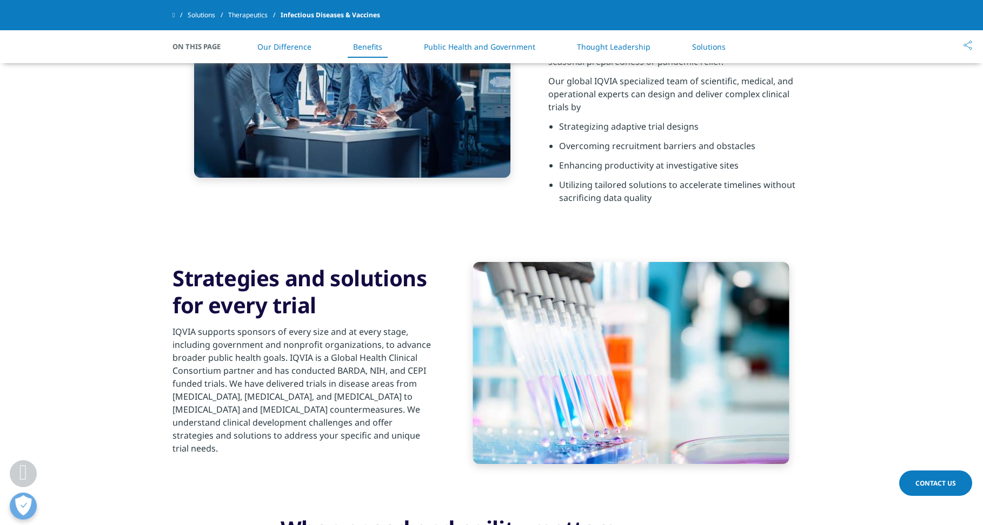
scroll to position [1406, 0]
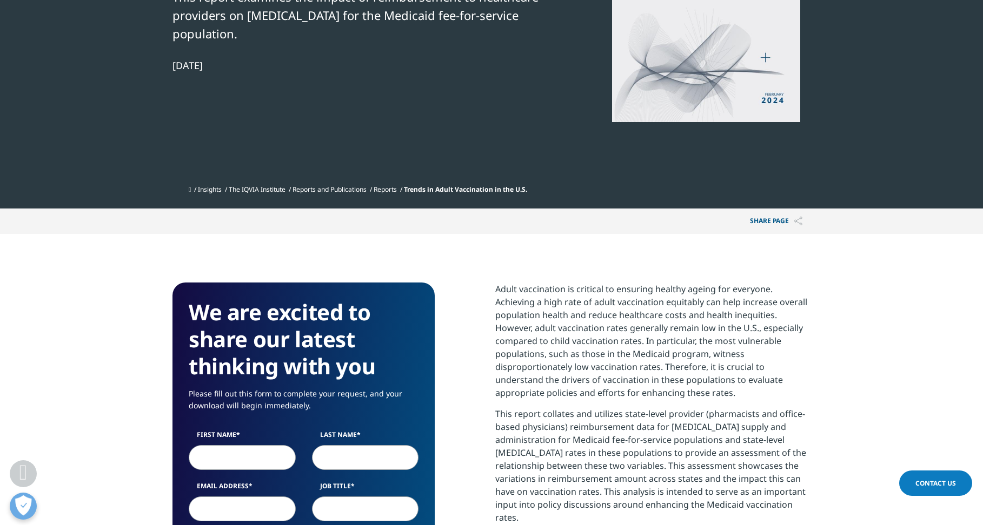
scroll to position [130, 0]
